Goal: Task Accomplishment & Management: Manage account settings

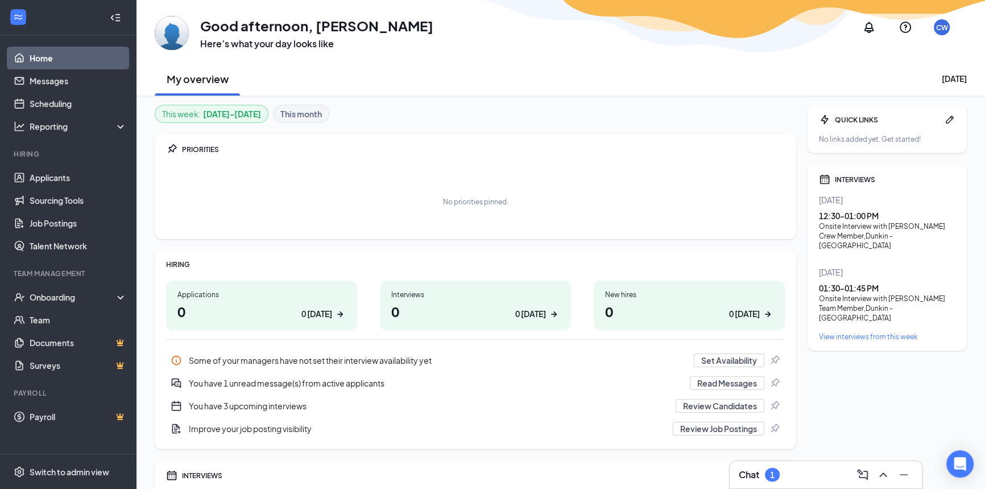
click at [779, 474] on div "1" at bounding box center [772, 475] width 15 height 14
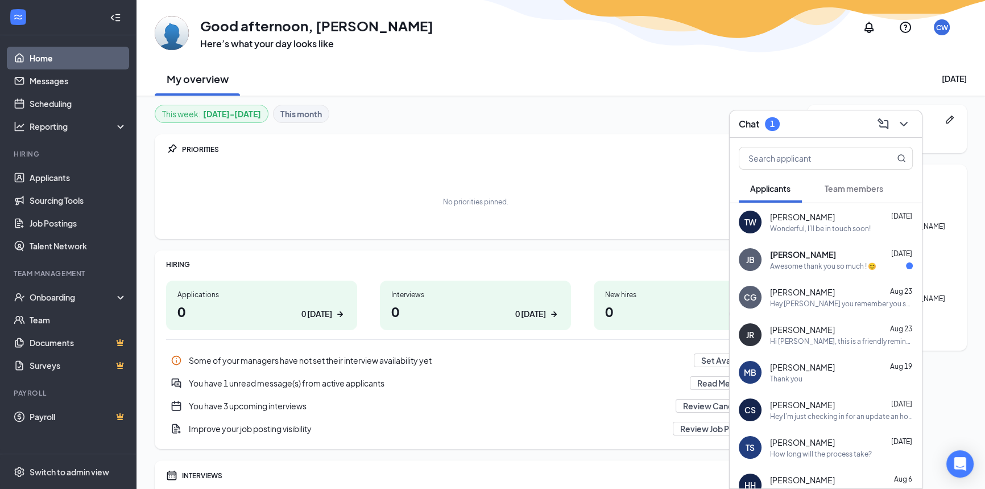
click at [816, 116] on div "Chat 1" at bounding box center [826, 124] width 174 height 18
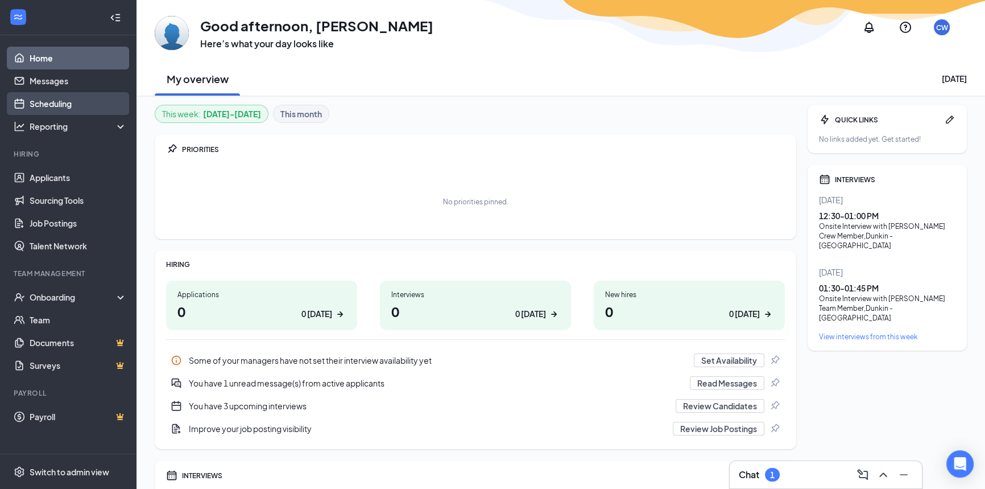
click at [44, 104] on link "Scheduling" at bounding box center [78, 103] width 97 height 23
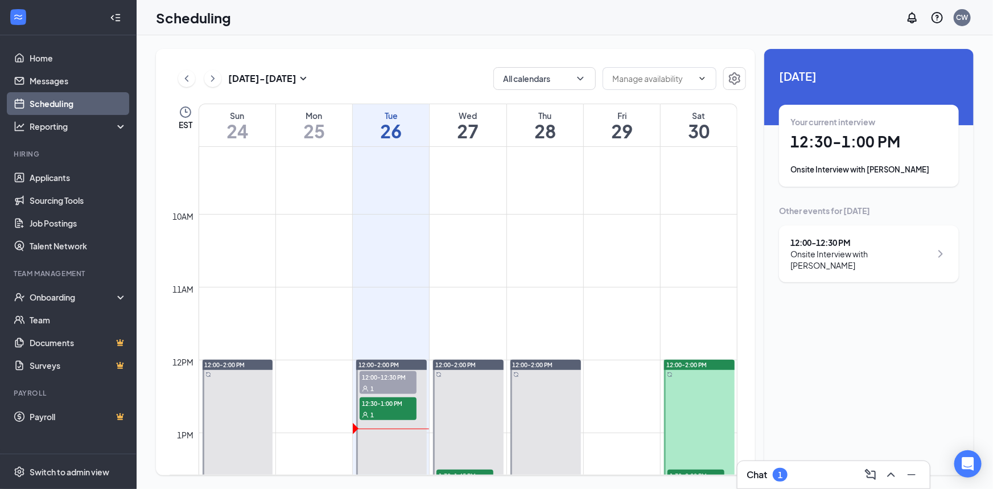
scroll to position [662, 0]
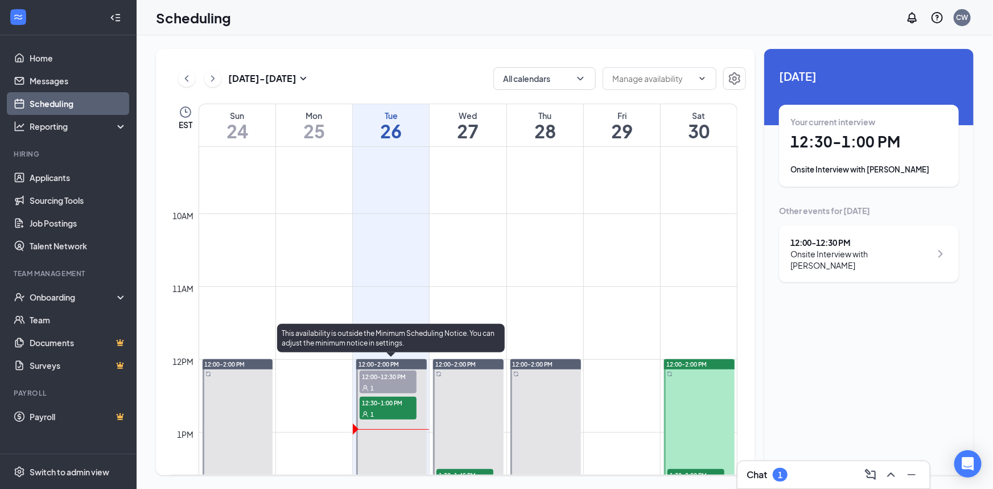
click at [381, 386] on div "1" at bounding box center [387, 387] width 57 height 11
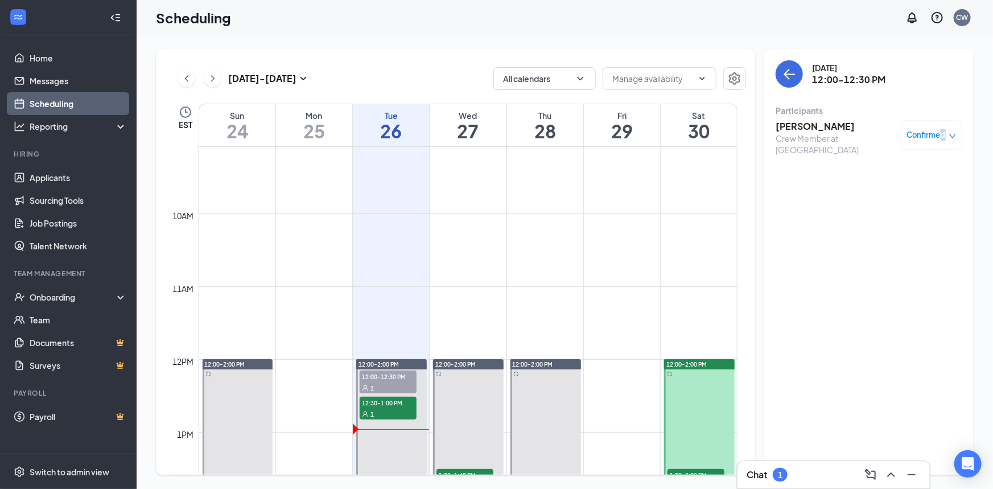
click at [942, 132] on span "Confirmed" at bounding box center [926, 134] width 39 height 11
click at [894, 205] on span "Mark as no-show" at bounding box center [898, 210] width 63 height 13
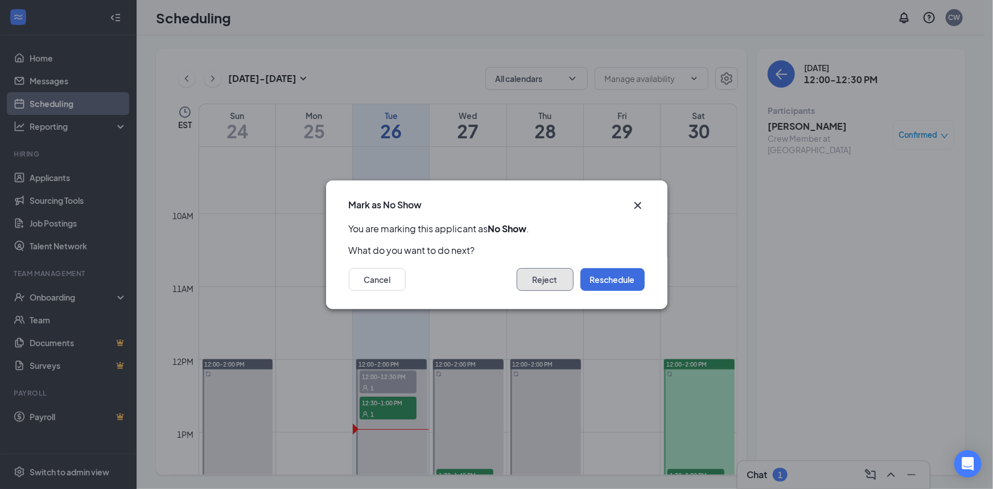
click at [565, 279] on button "Reject" at bounding box center [544, 279] width 57 height 23
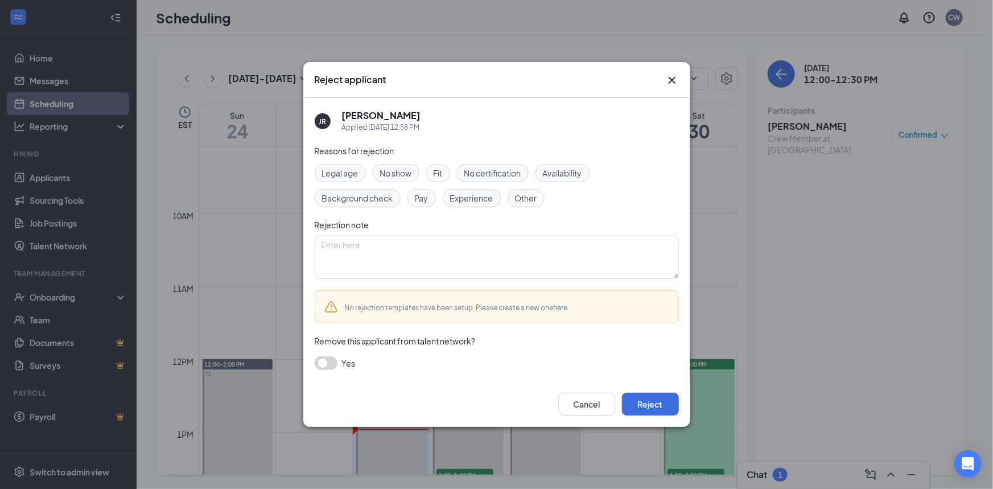
click at [410, 171] on span "No show" at bounding box center [396, 173] width 32 height 13
click at [670, 412] on button "Reject" at bounding box center [650, 403] width 57 height 23
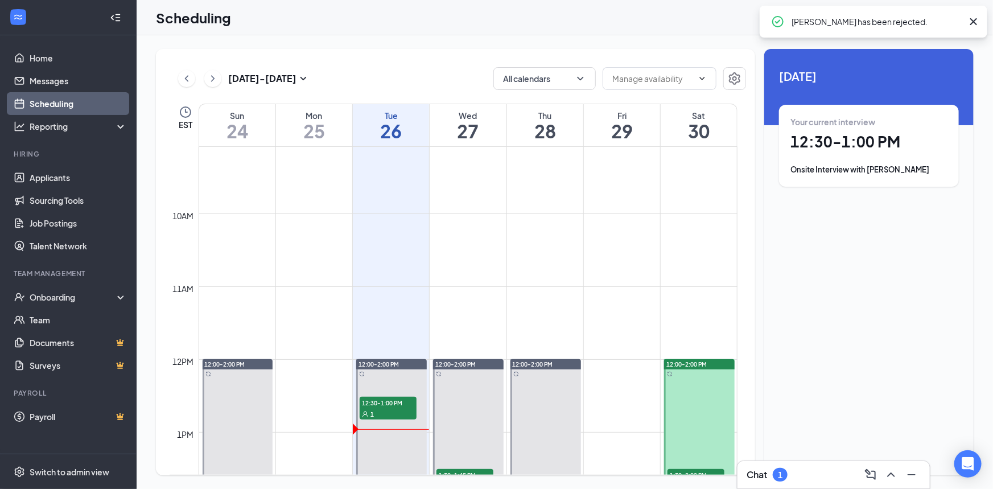
click at [862, 184] on div "Your current interview 12:30 - 1:00 PM Onsite Interview with [PERSON_NAME]" at bounding box center [869, 146] width 180 height 82
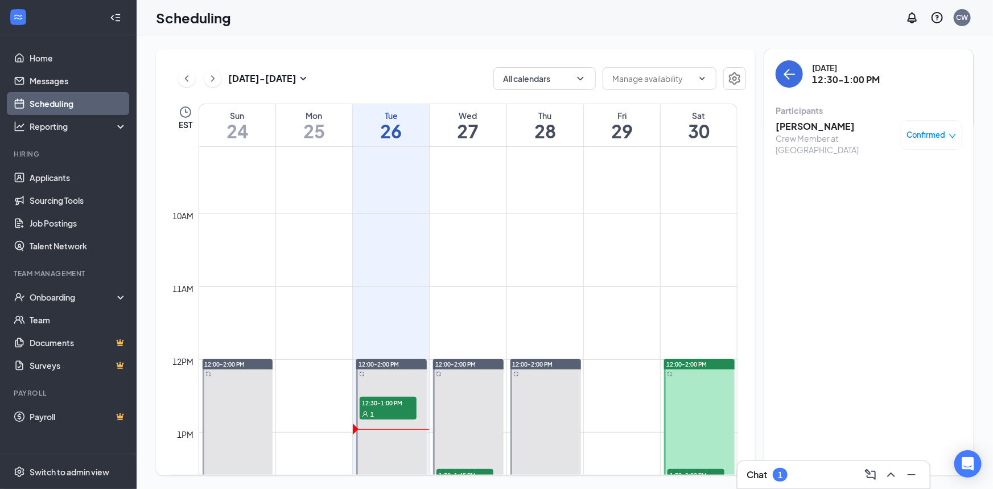
click at [841, 130] on h3 "[PERSON_NAME]" at bounding box center [834, 126] width 119 height 13
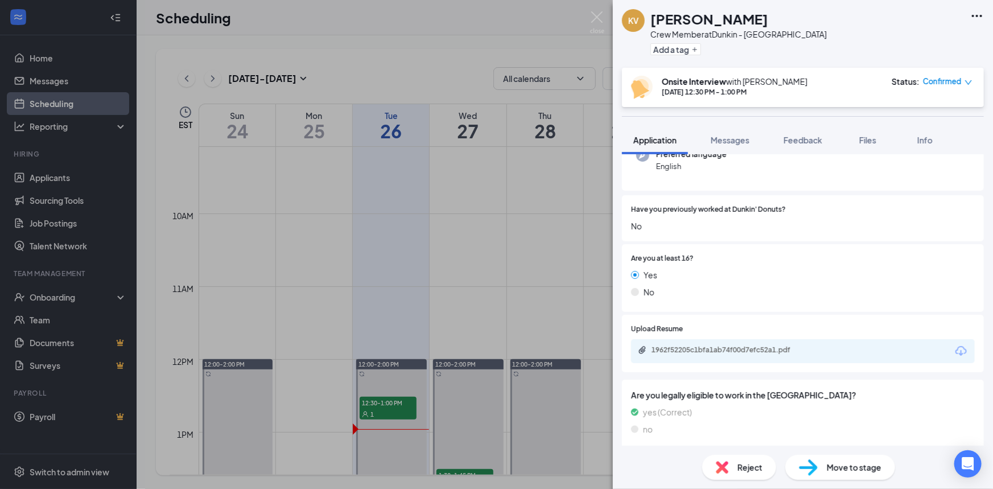
scroll to position [127, 0]
click at [789, 340] on div "1962f52205c1bfa1ab74f00d7efc52a1.pdf" at bounding box center [803, 350] width 344 height 24
click at [787, 344] on div "1962f52205c1bfa1ab74f00d7efc52a1.pdf" at bounding box center [730, 348] width 159 height 9
click at [967, 84] on icon "down" at bounding box center [968, 82] width 7 height 5
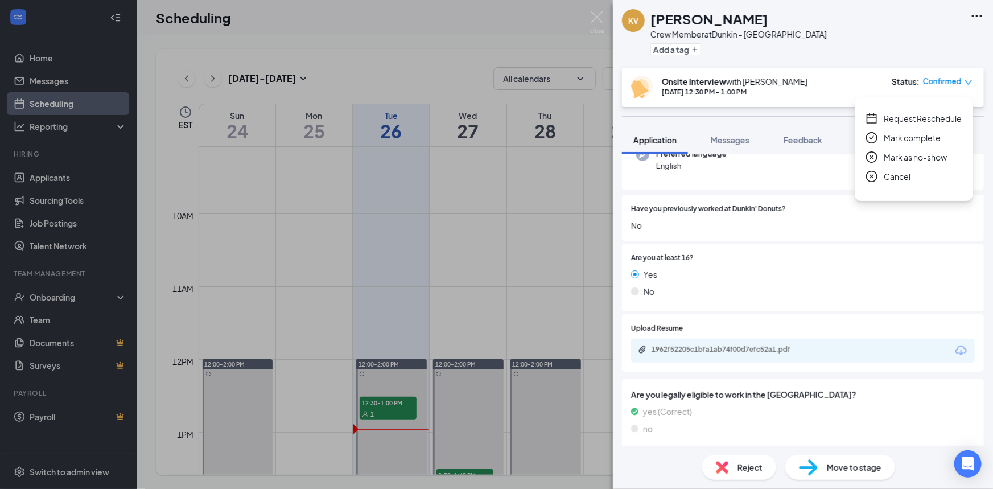
click at [967, 84] on icon "down" at bounding box center [968, 82] width 7 height 5
click at [926, 155] on span "Mark as no-show" at bounding box center [914, 157] width 63 height 13
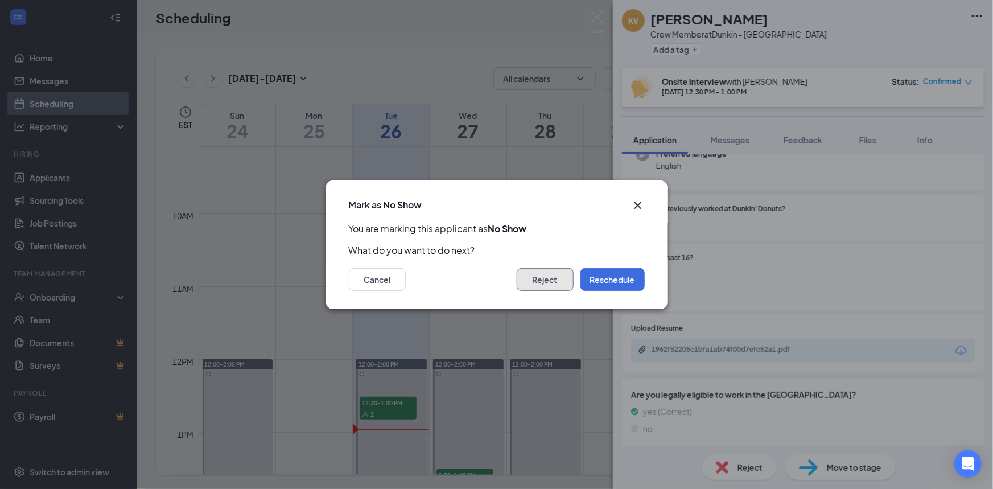
click at [545, 281] on button "Reject" at bounding box center [544, 279] width 57 height 23
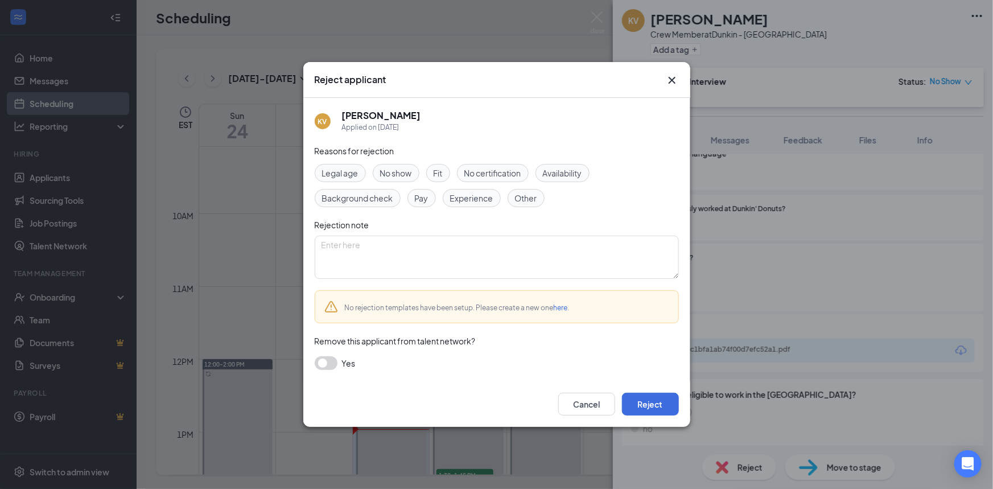
click at [387, 173] on span "No show" at bounding box center [396, 173] width 32 height 13
click at [646, 421] on div "Cancel Reject" at bounding box center [496, 404] width 387 height 46
click at [646, 404] on button "Reject" at bounding box center [650, 403] width 57 height 23
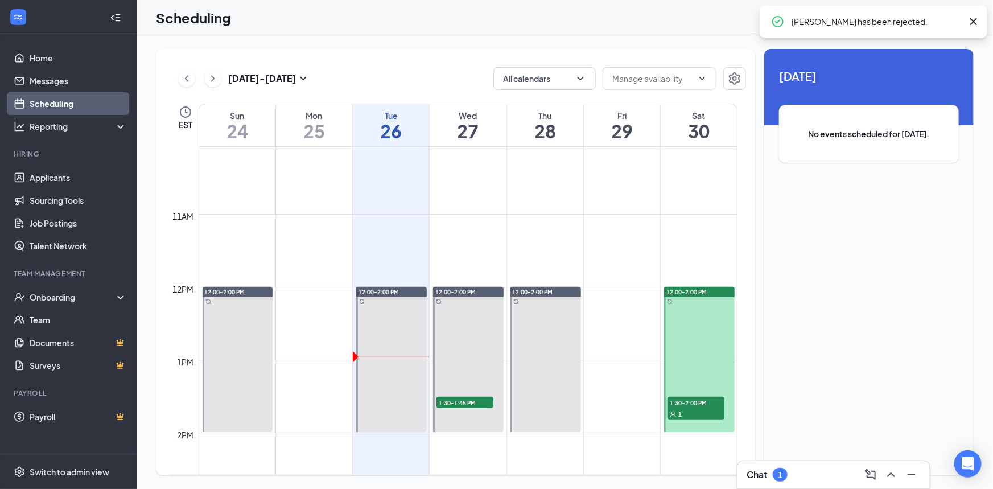
scroll to position [920, 0]
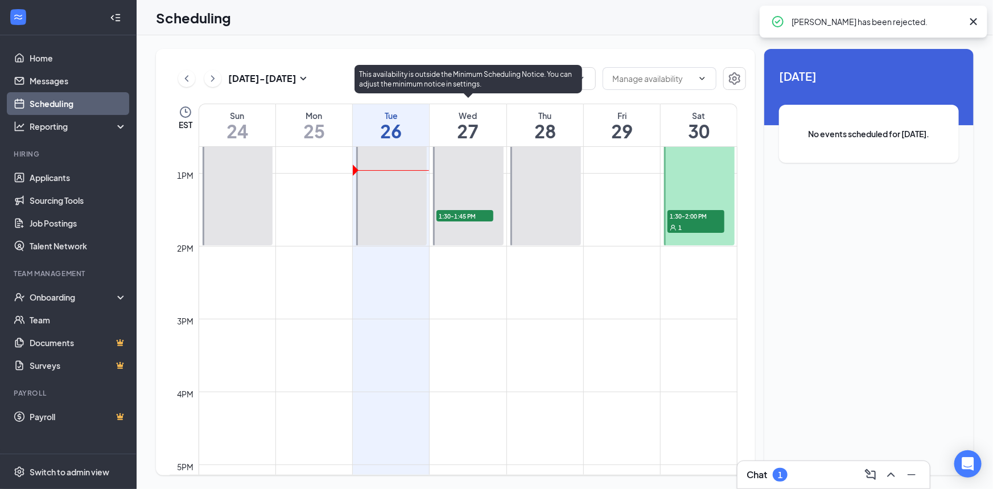
click at [457, 217] on span "1:30-1:45 PM" at bounding box center [464, 215] width 57 height 11
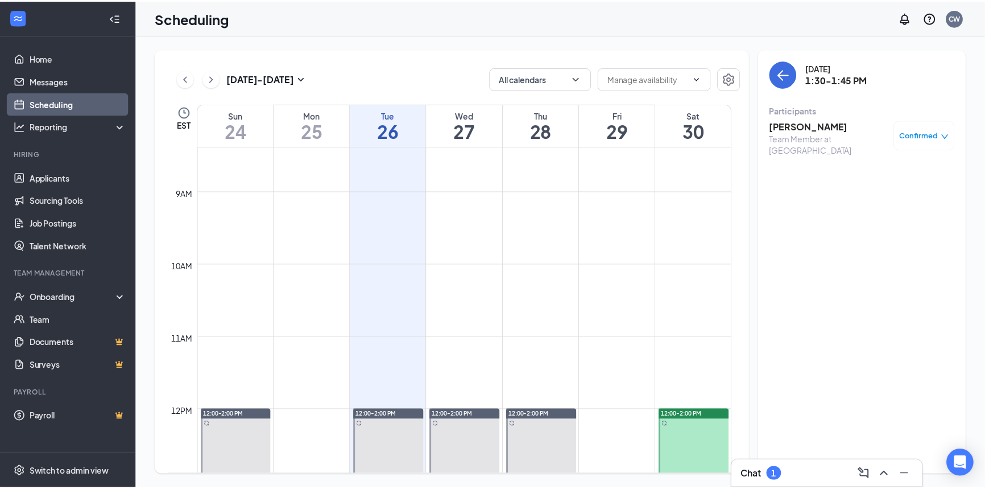
scroll to position [455, 0]
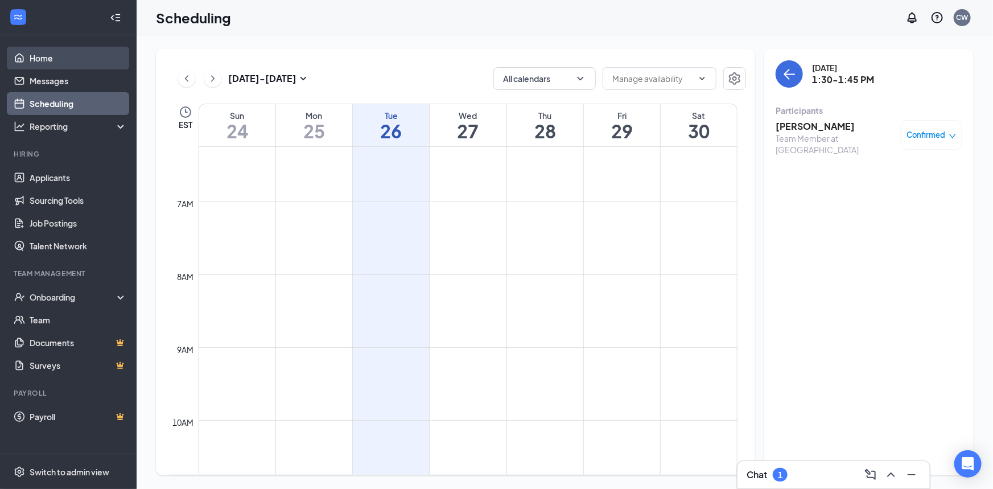
click at [30, 67] on link "Home" at bounding box center [78, 58] width 97 height 23
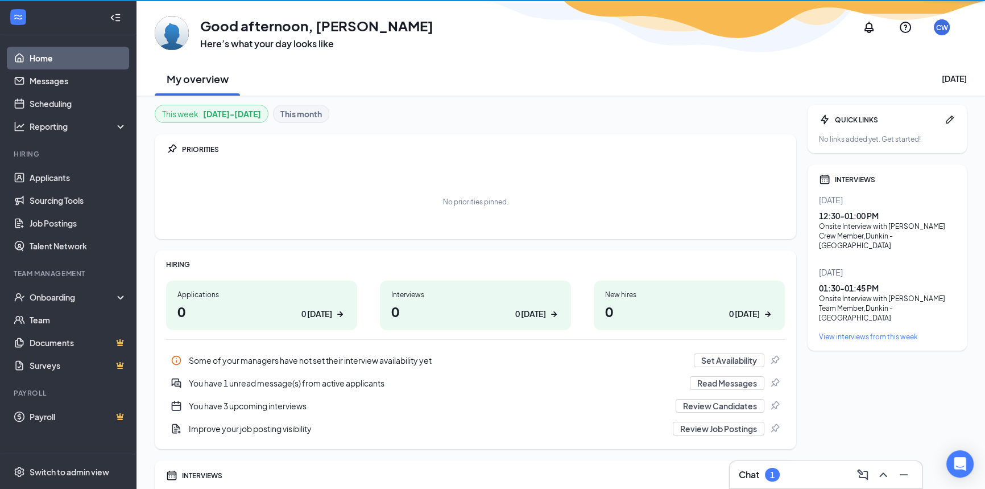
click at [31, 58] on link "Home" at bounding box center [78, 58] width 97 height 23
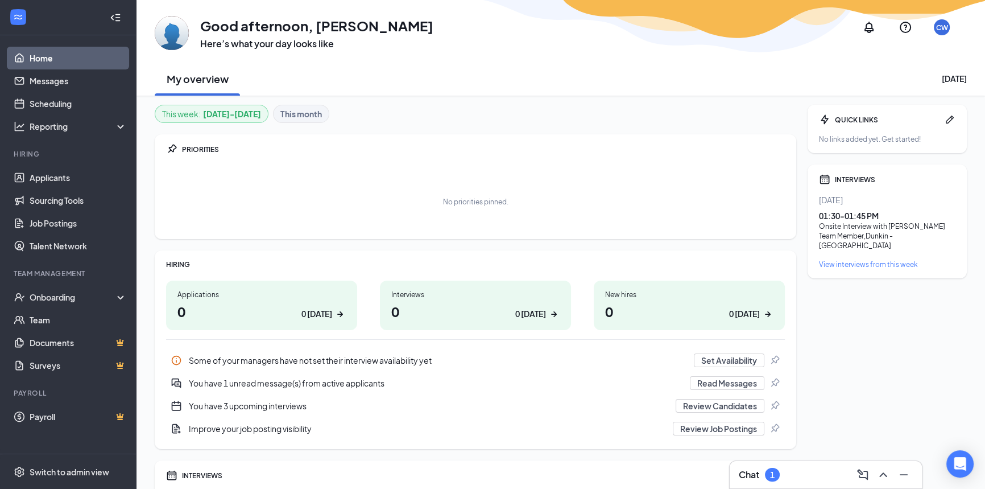
click at [793, 462] on div "Chat 1" at bounding box center [826, 474] width 192 height 27
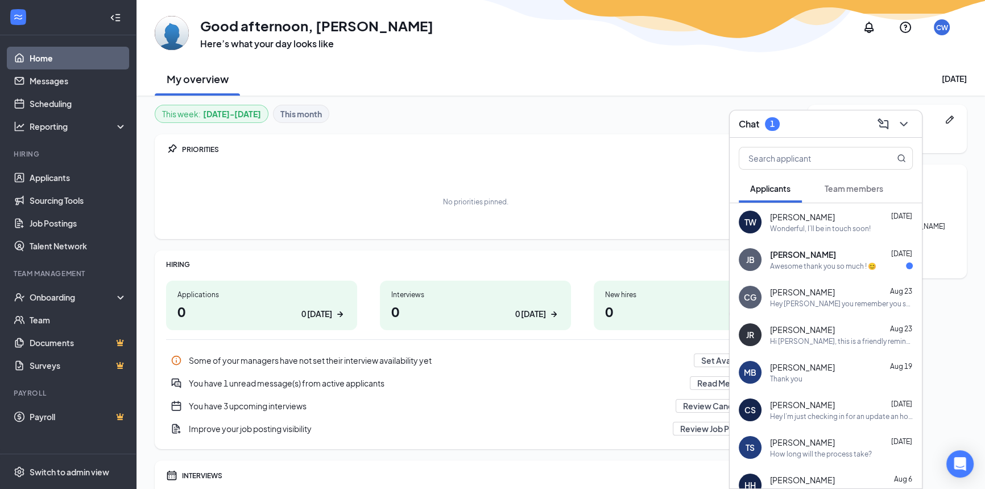
click at [825, 105] on div "QUICK LINKS No links added yet. Get started!" at bounding box center [887, 129] width 159 height 48
click at [825, 114] on div "Chat 1" at bounding box center [826, 123] width 192 height 27
